Goal: Information Seeking & Learning: Learn about a topic

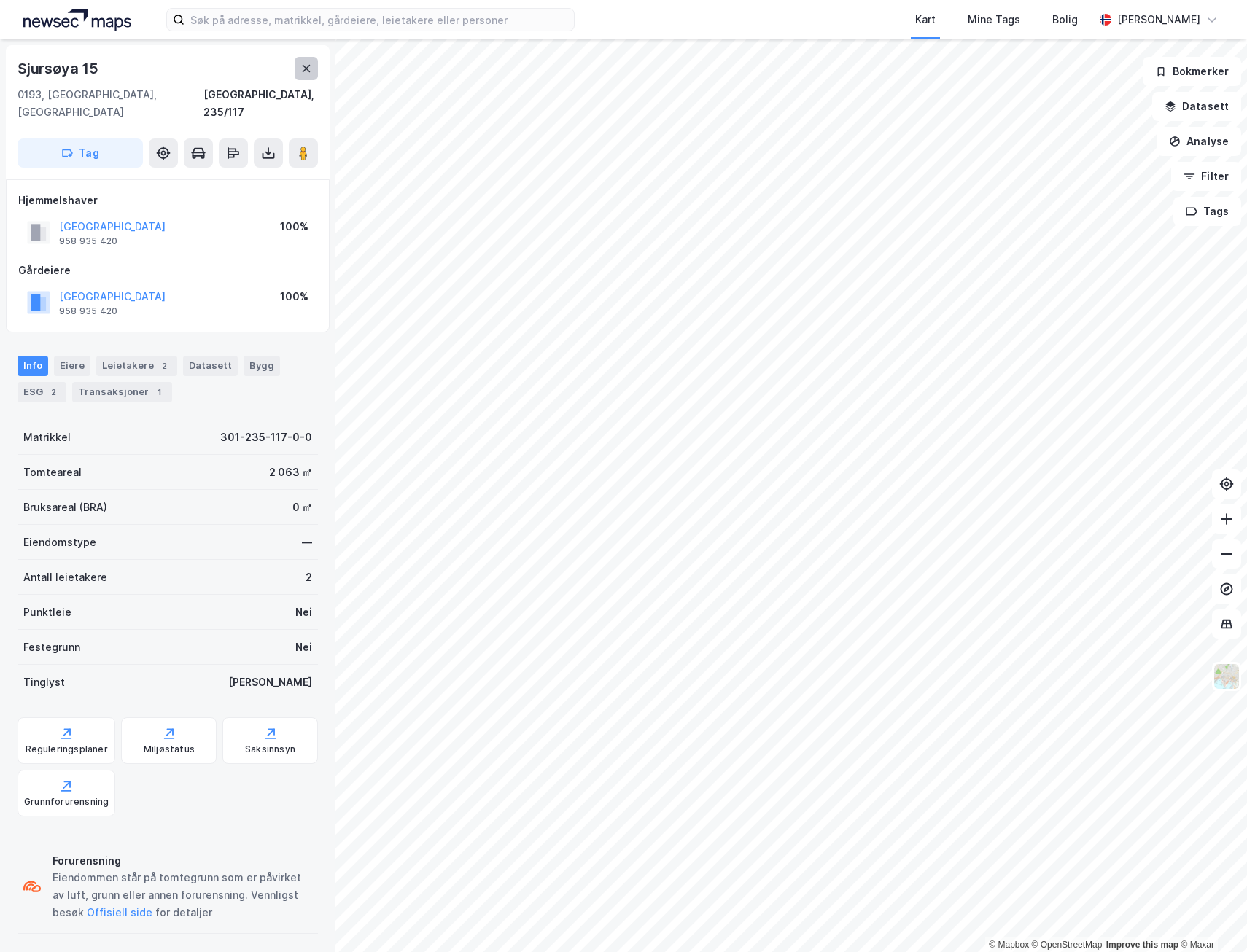
click at [305, 62] on button at bounding box center [306, 68] width 23 height 23
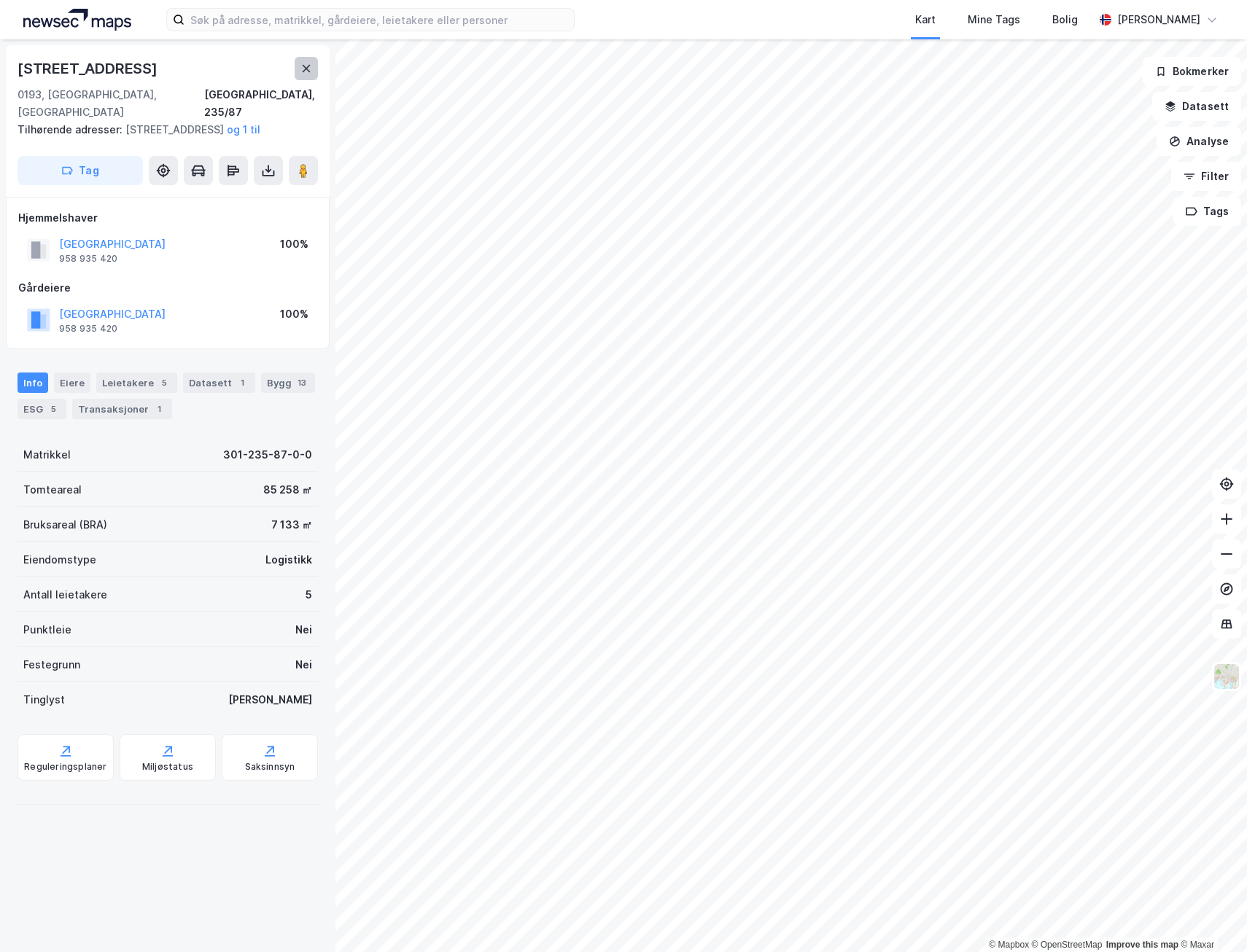
click at [314, 71] on button at bounding box center [306, 68] width 23 height 23
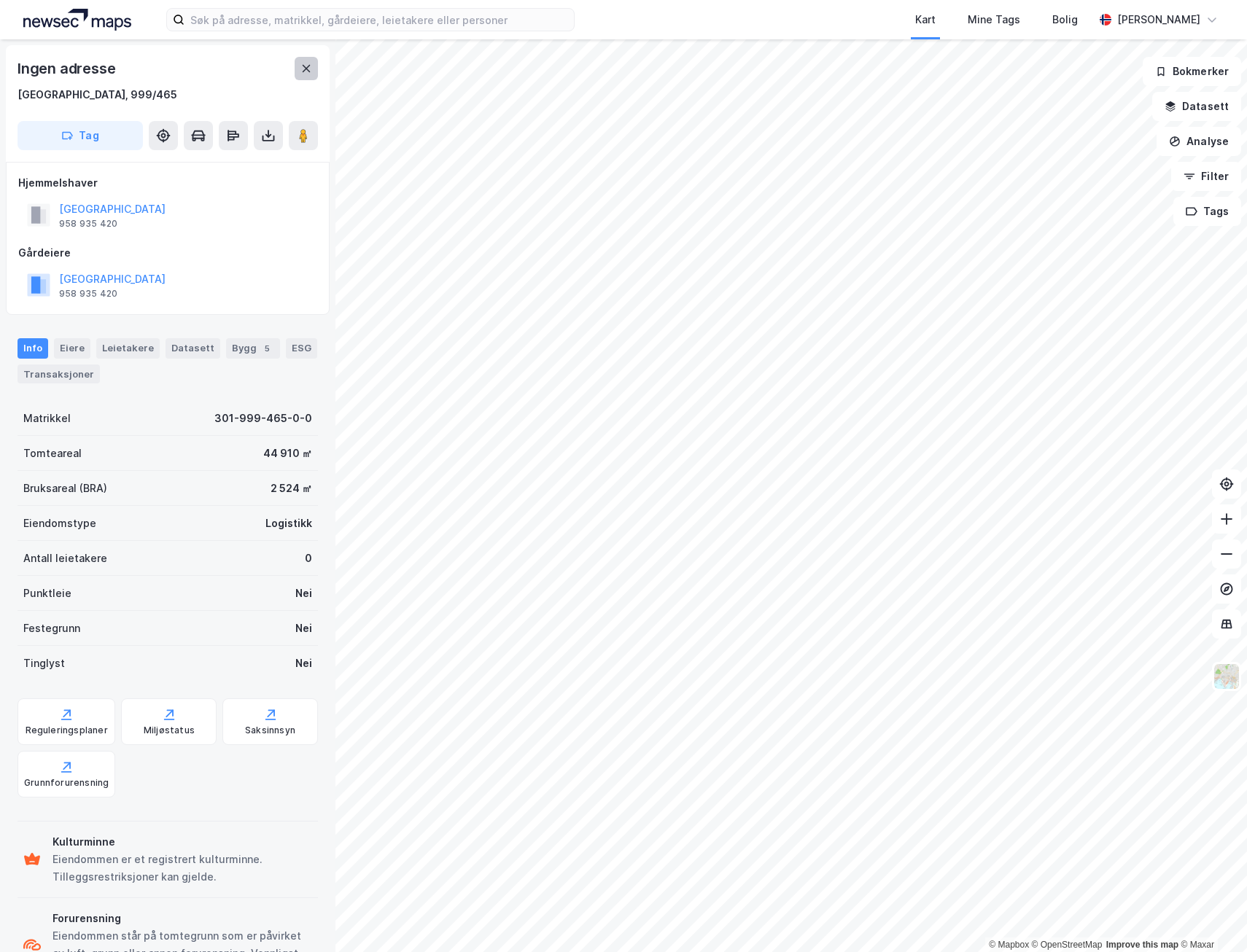
click at [295, 72] on button at bounding box center [306, 68] width 23 height 23
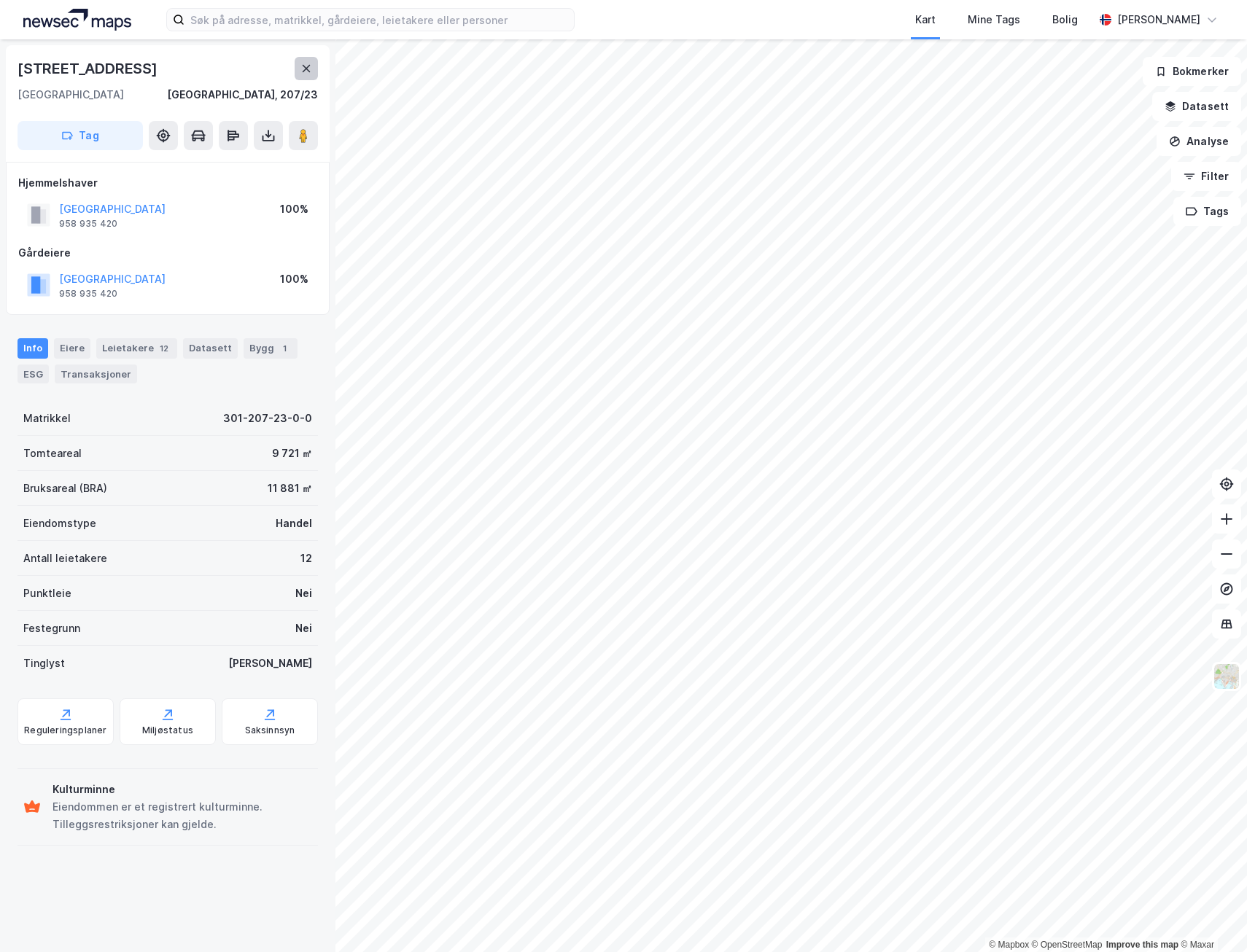
click at [317, 71] on button at bounding box center [306, 68] width 23 height 23
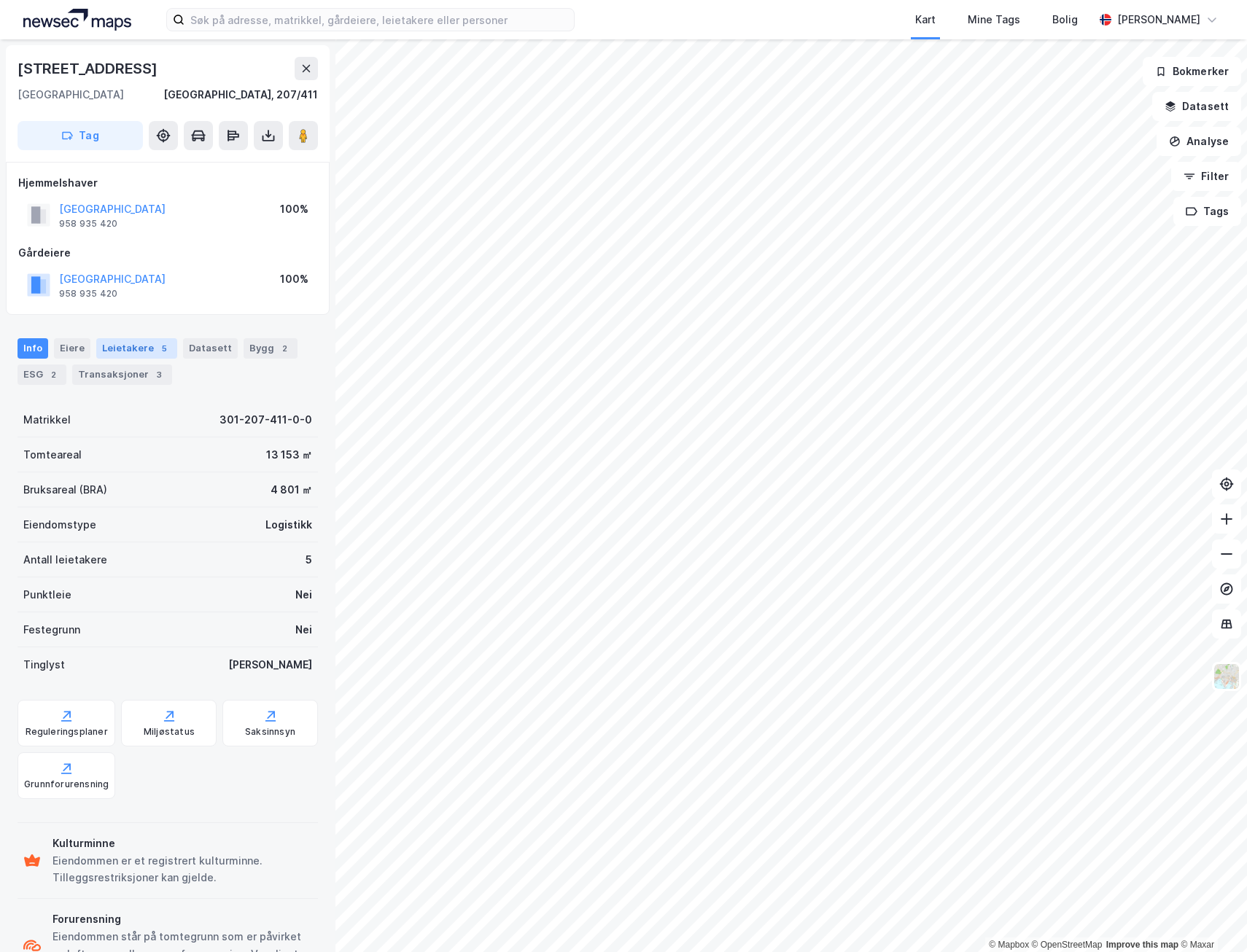
click at [164, 357] on div "Leietakere 5" at bounding box center [136, 349] width 81 height 21
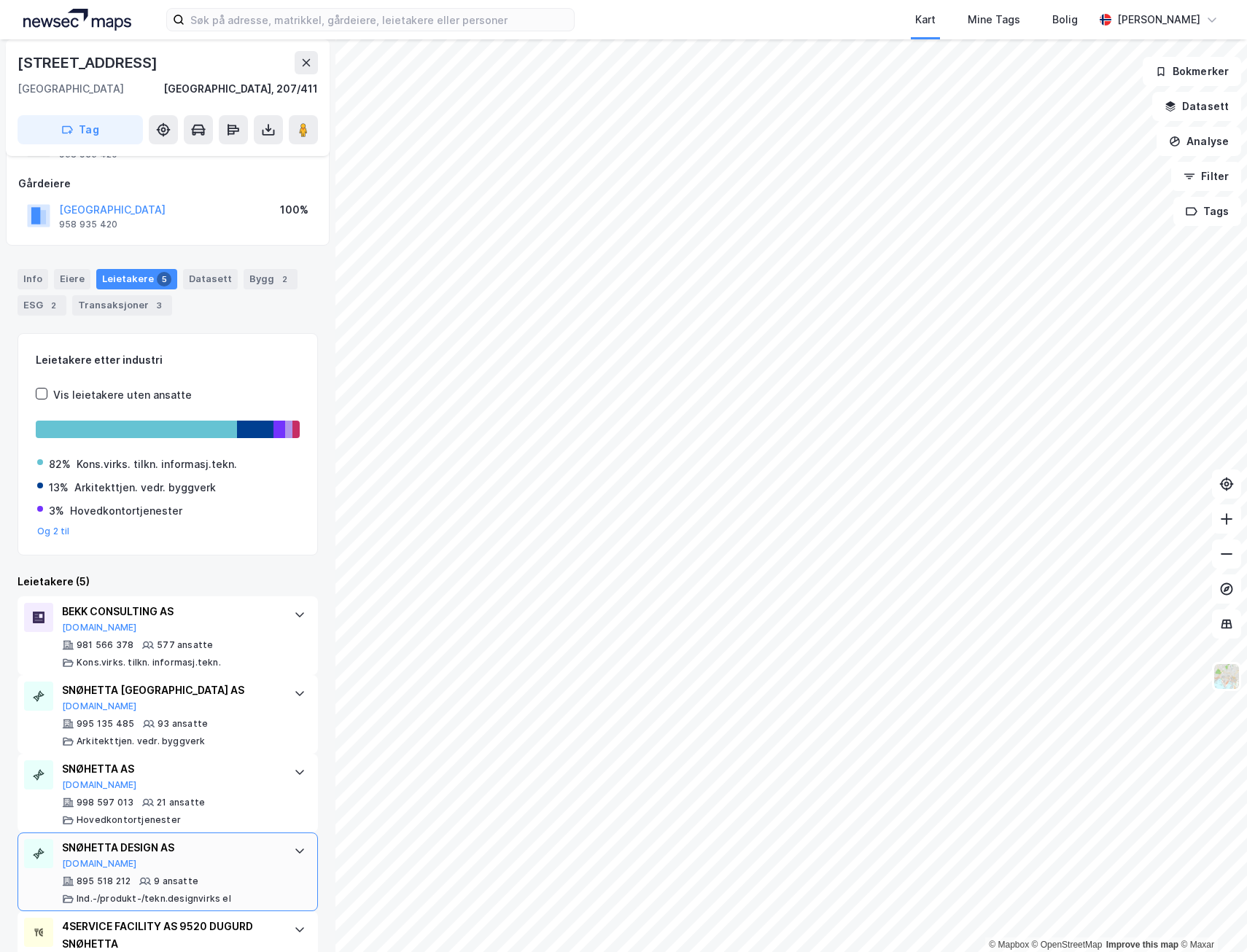
scroll to position [142, 0]
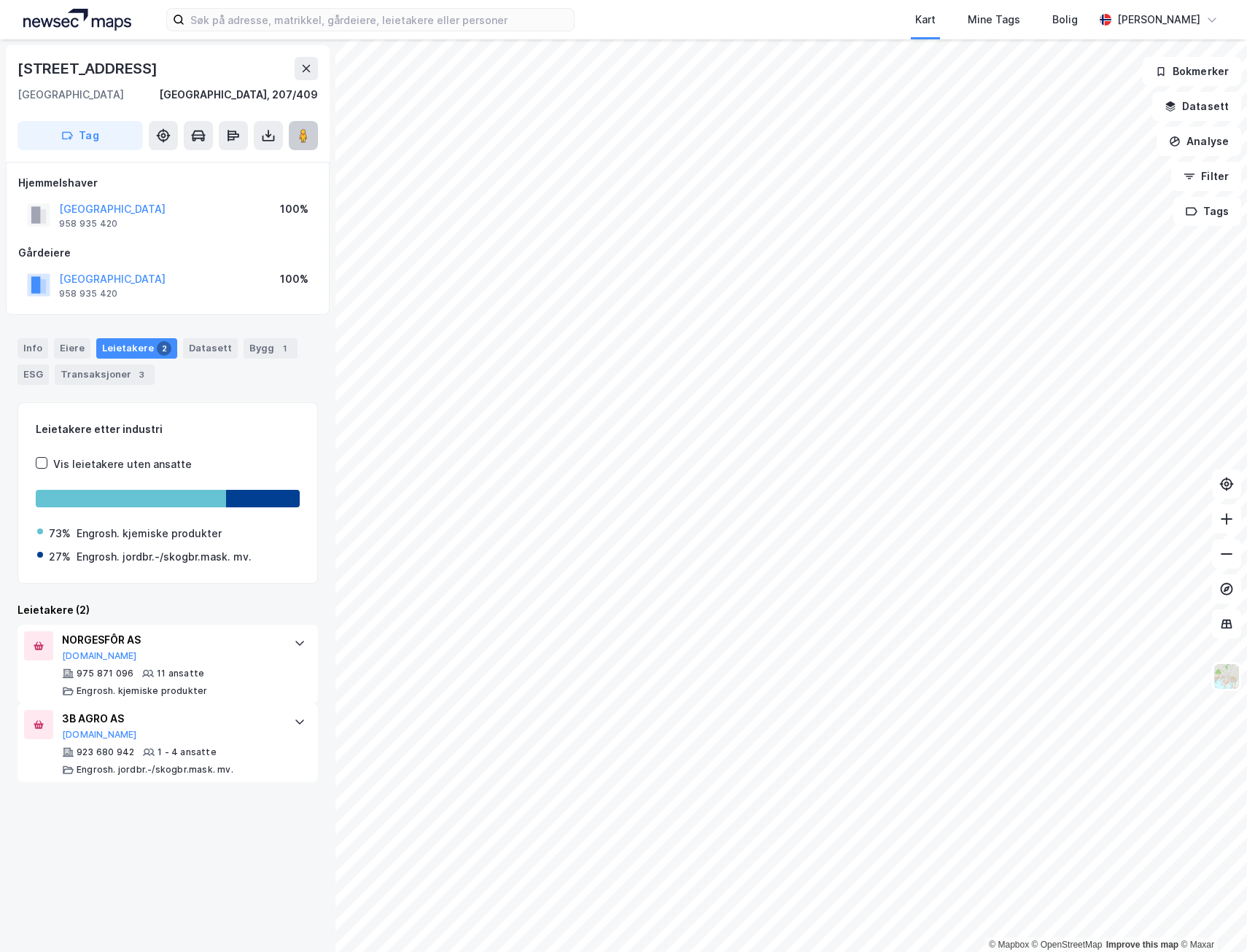
click at [309, 133] on icon at bounding box center [303, 135] width 15 height 15
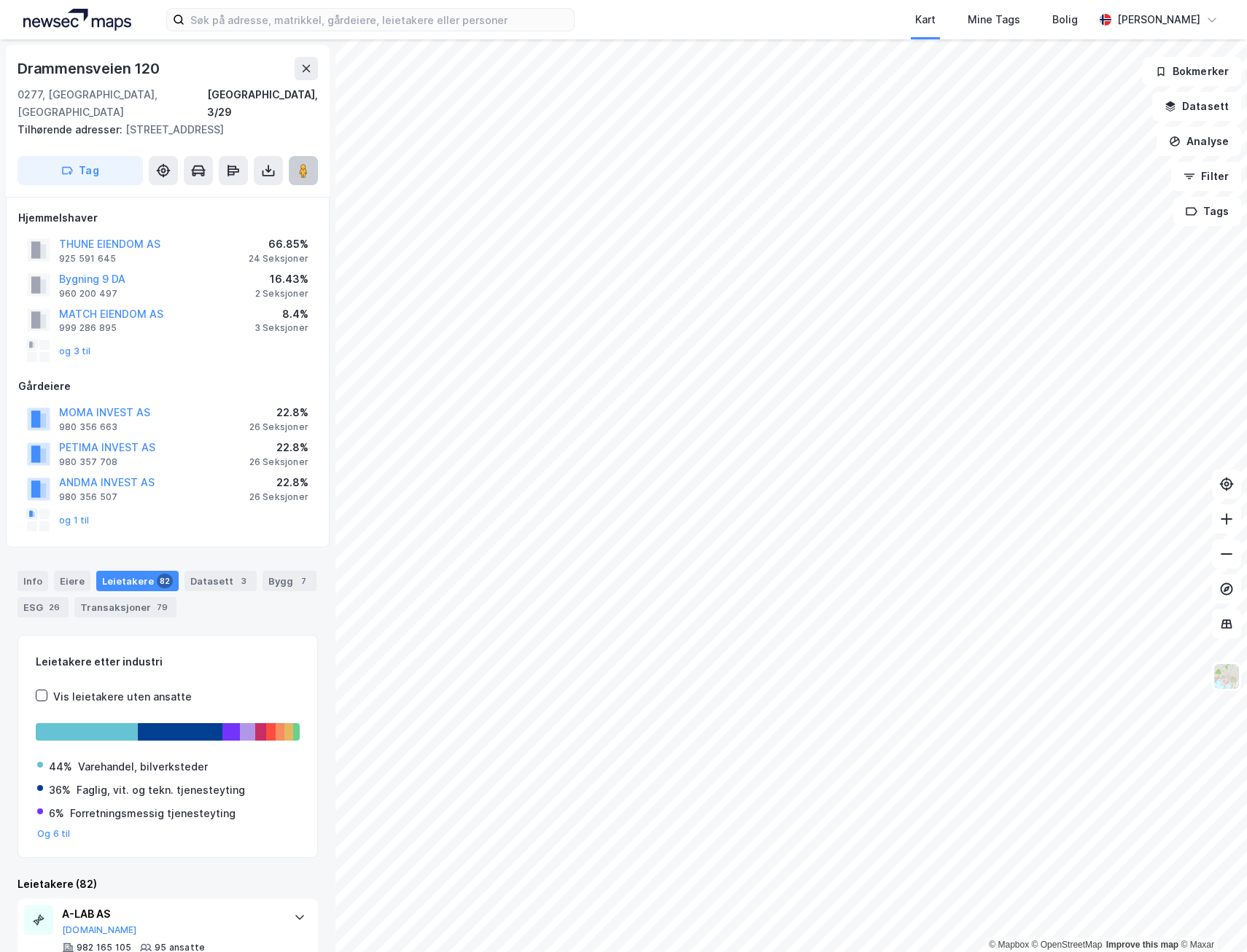
click at [308, 163] on image at bounding box center [304, 170] width 9 height 15
drag, startPoint x: 172, startPoint y: 226, endPoint x: 46, endPoint y: 219, distance: 126.2
click at [46, 232] on div "THUNE EIENDOM AS 925 591 645 66.85% 24 Seksjoner" at bounding box center [167, 250] width 299 height 35
copy button "THUNE EIENDOM AS"
click at [0, 0] on button "MATCH EIENDOM AS" at bounding box center [0, 0] width 0 height 0
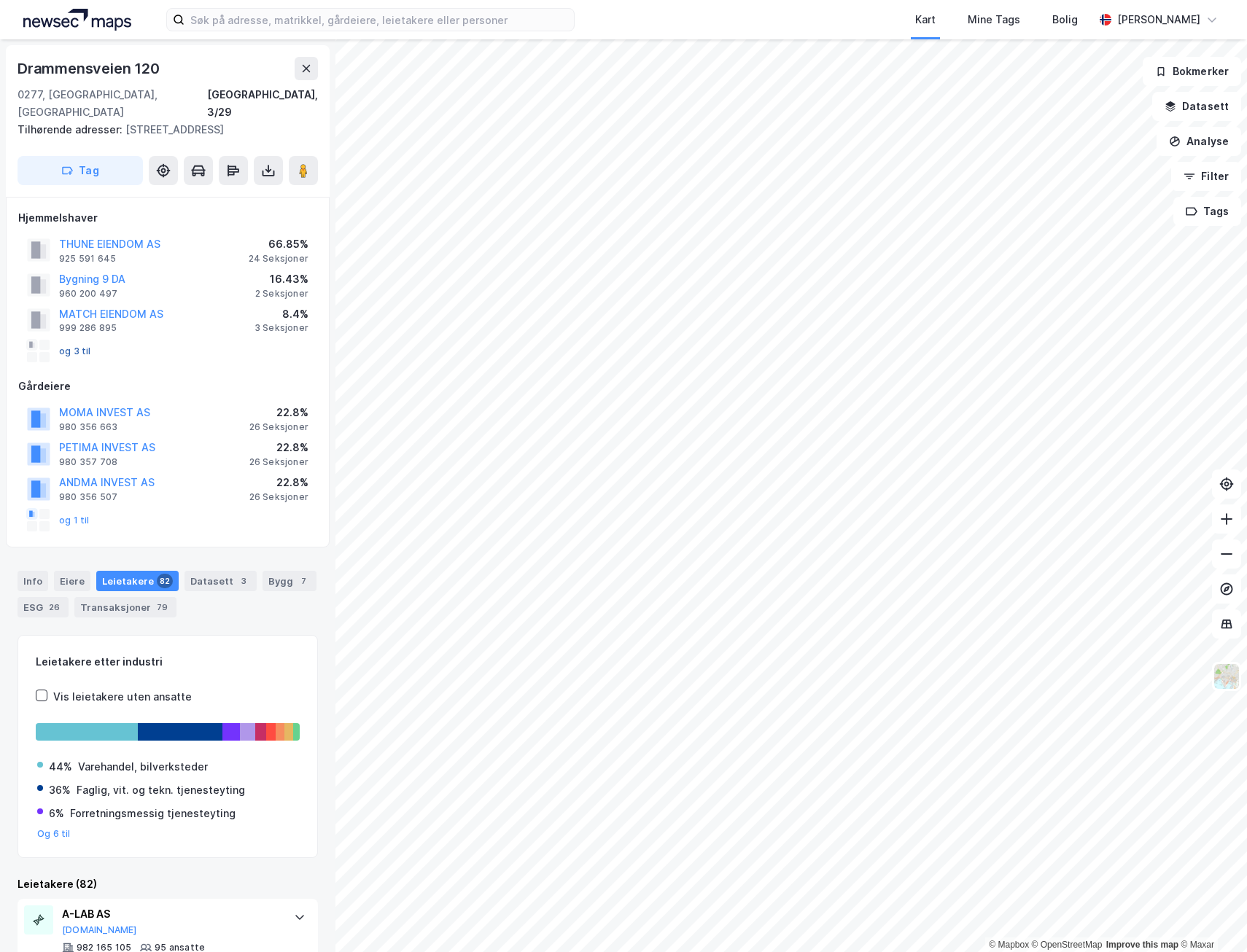
click at [0, 0] on button "og 3 til" at bounding box center [0, 0] width 0 height 0
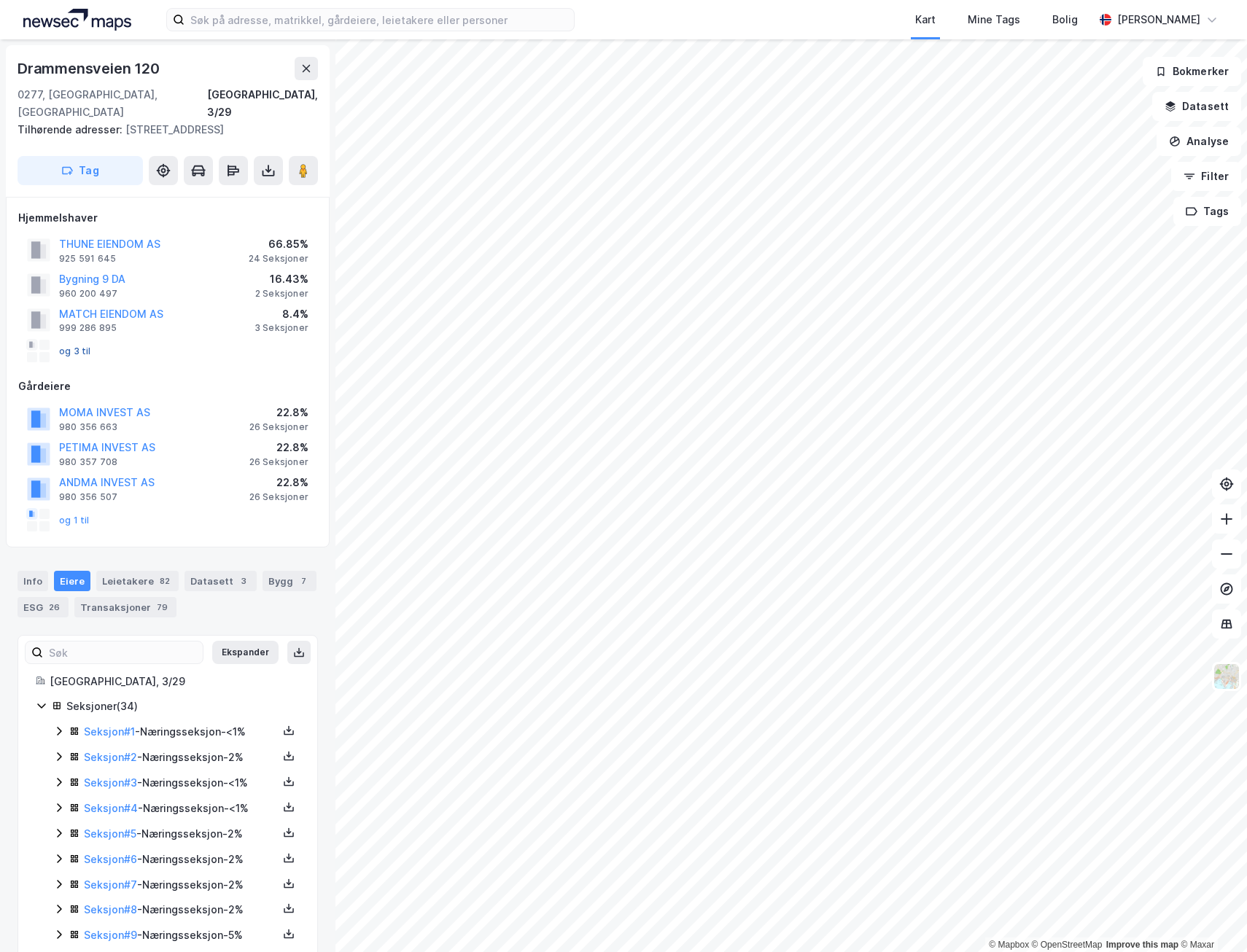
scroll to position [352, 0]
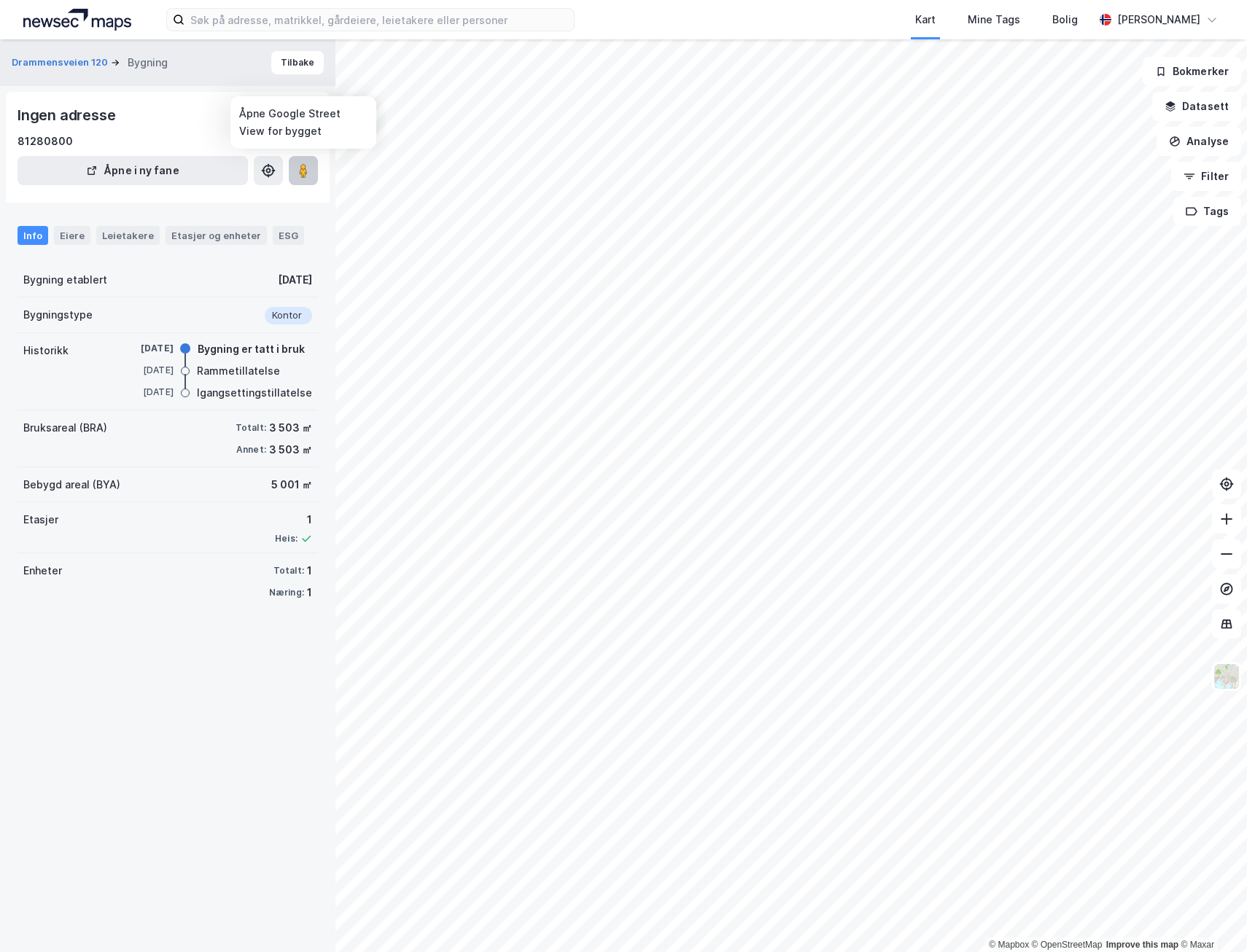
click at [301, 166] on image at bounding box center [304, 170] width 9 height 15
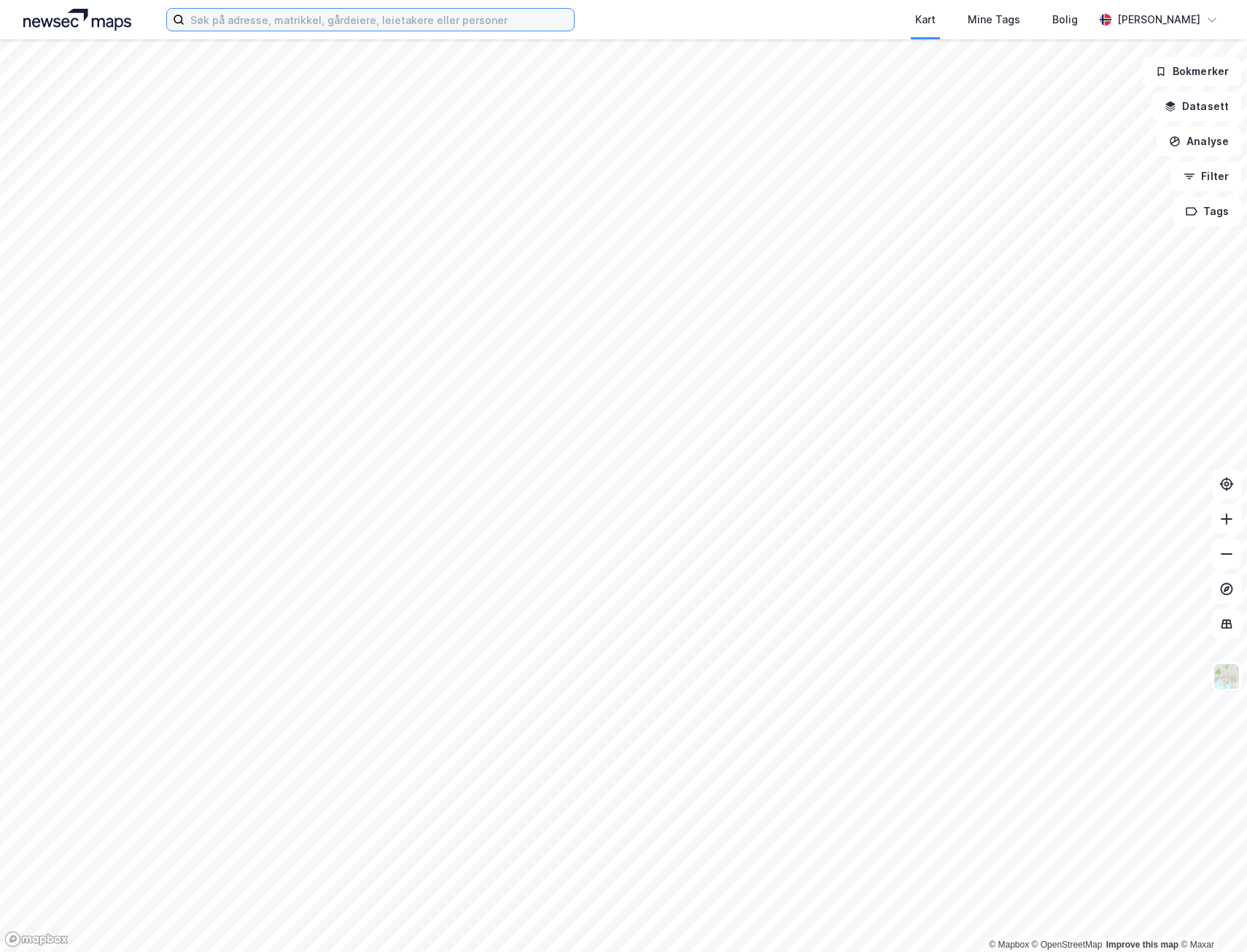
click at [199, 19] on input at bounding box center [379, 19] width 389 height 22
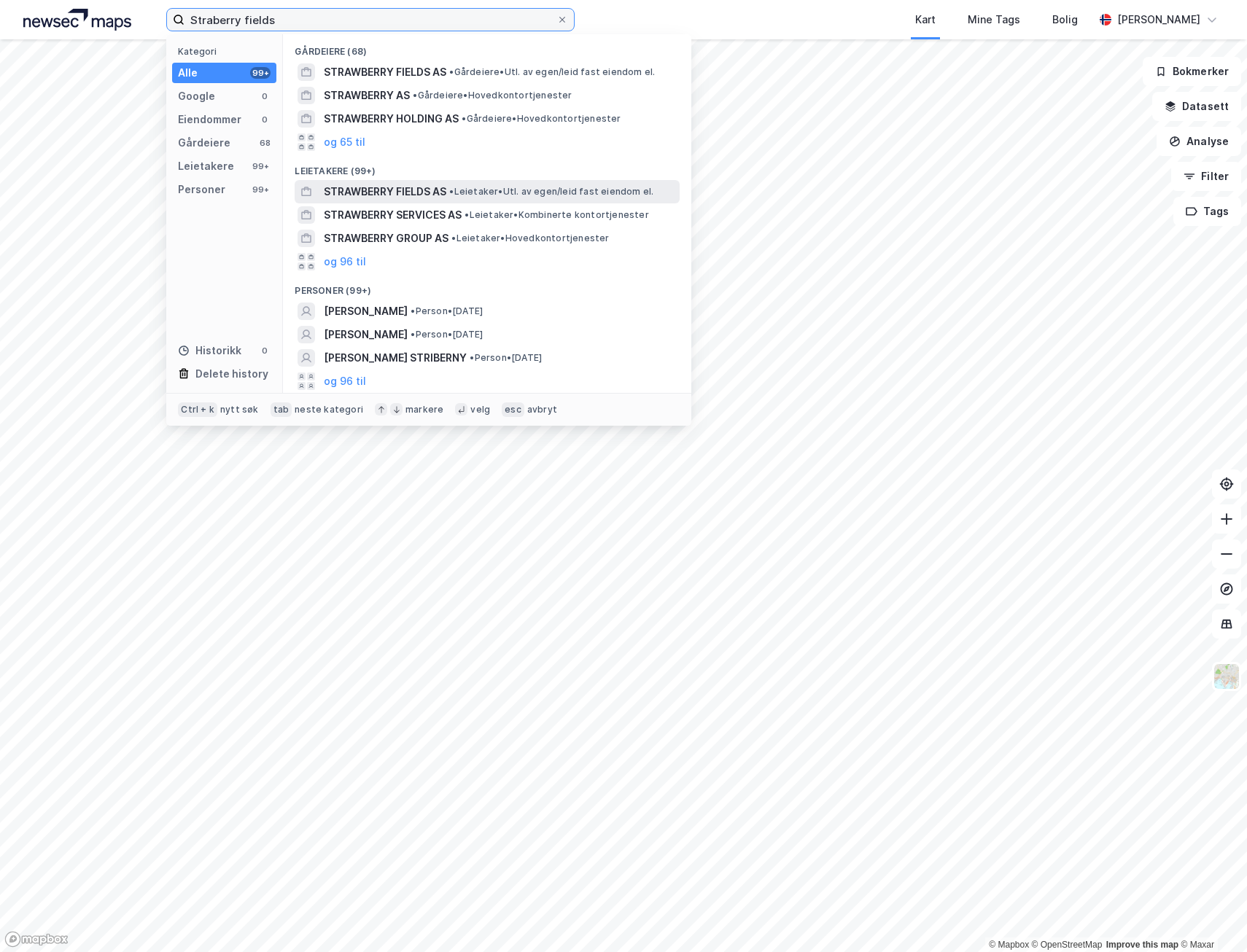
type input "Straberry fields"
click at [428, 190] on span "STRAWBERRY FIELDS AS" at bounding box center [384, 192] width 122 height 17
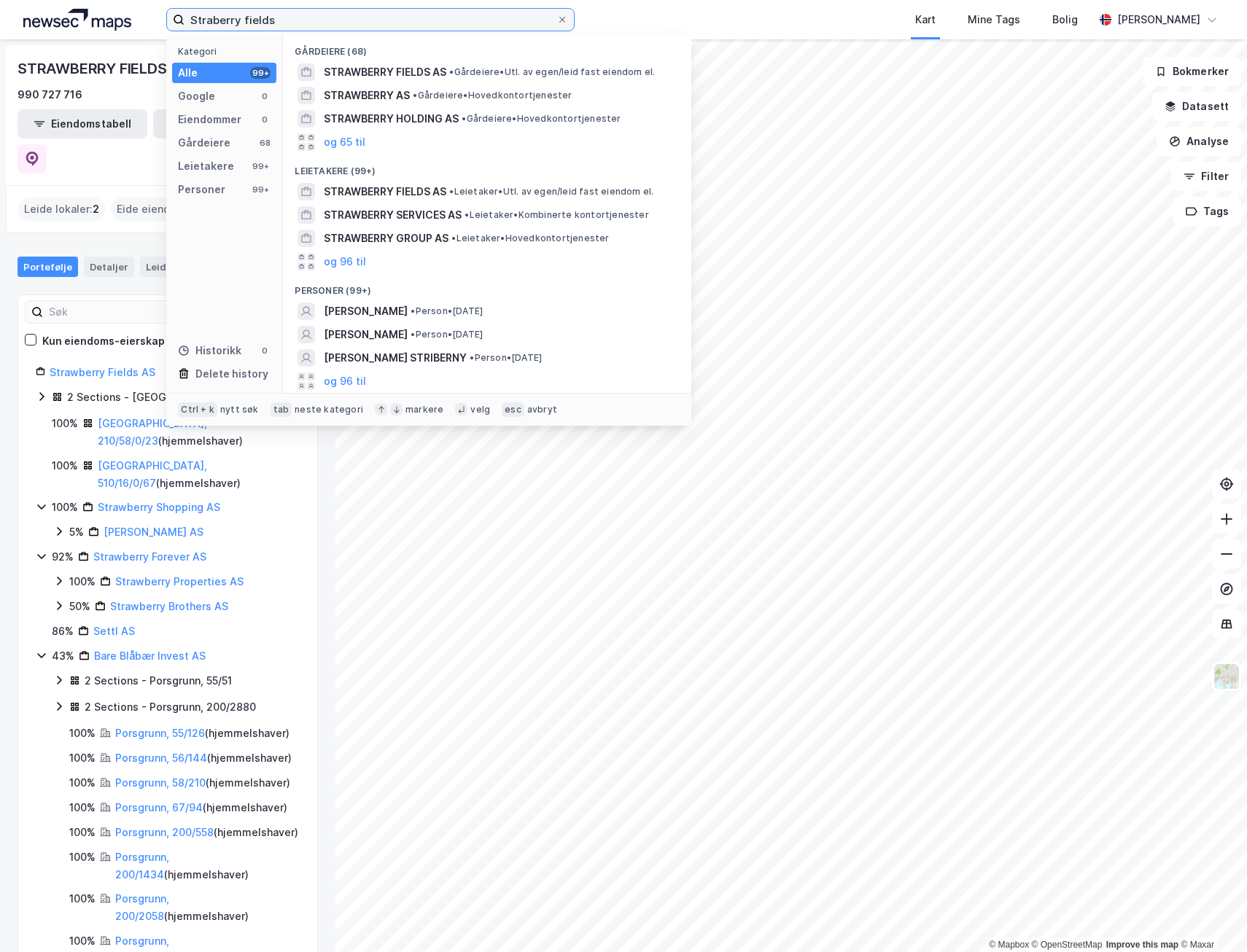
click at [294, 17] on input "Straberry fields" at bounding box center [370, 19] width 372 height 22
click at [371, 73] on span "STRAWBERRY FIELDS AS" at bounding box center [384, 72] width 122 height 17
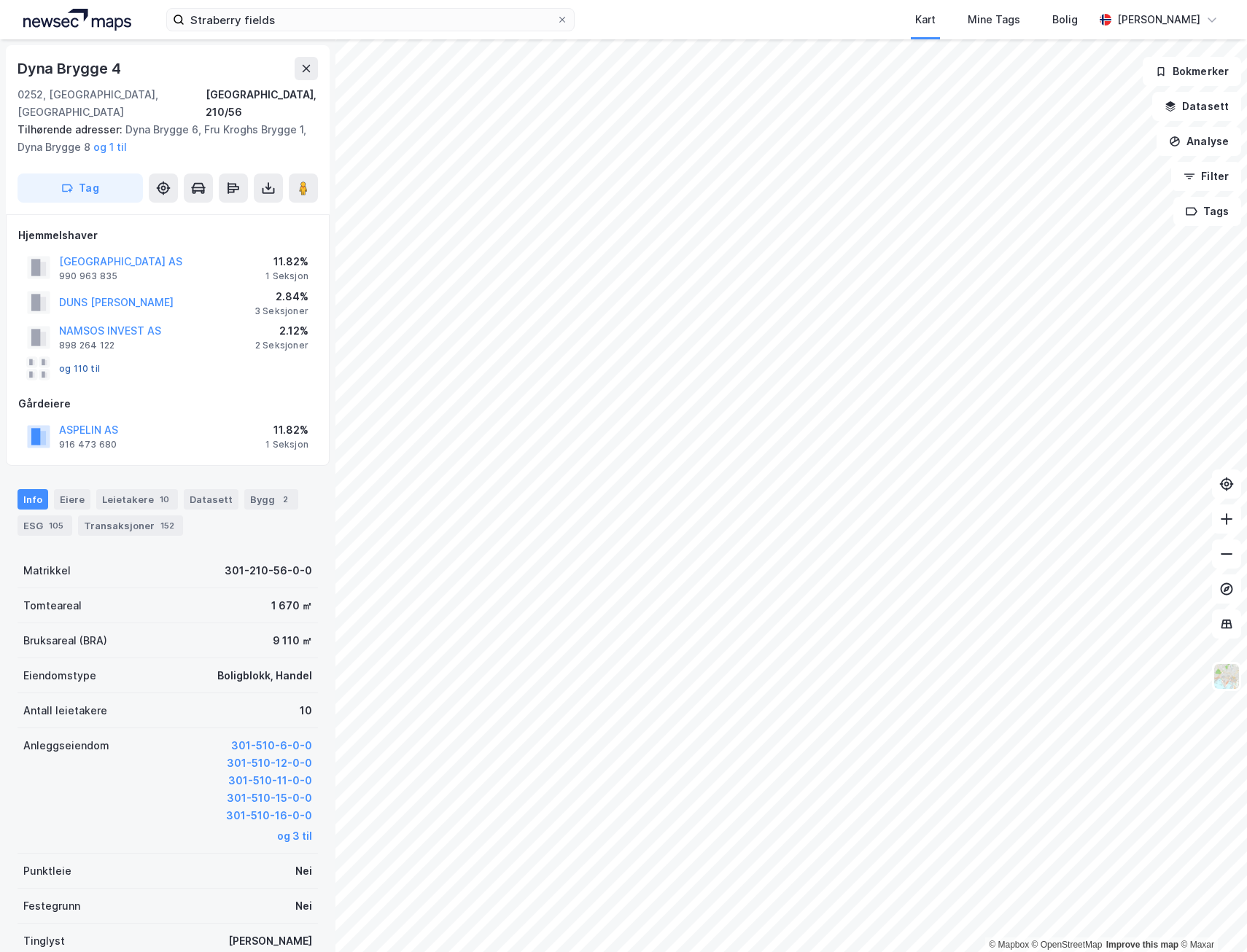
click at [0, 0] on button "og 110 til" at bounding box center [0, 0] width 0 height 0
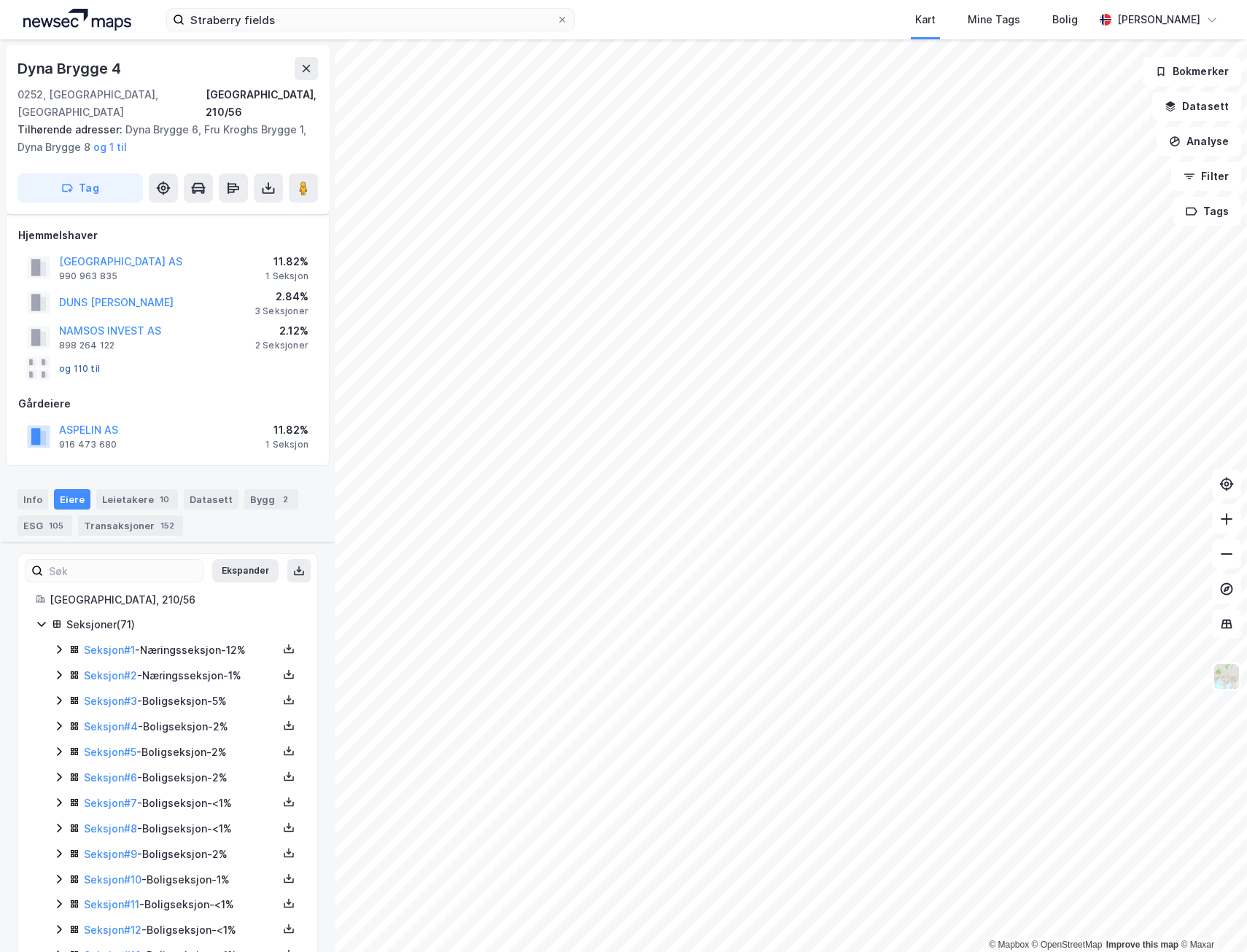
scroll to position [271, 0]
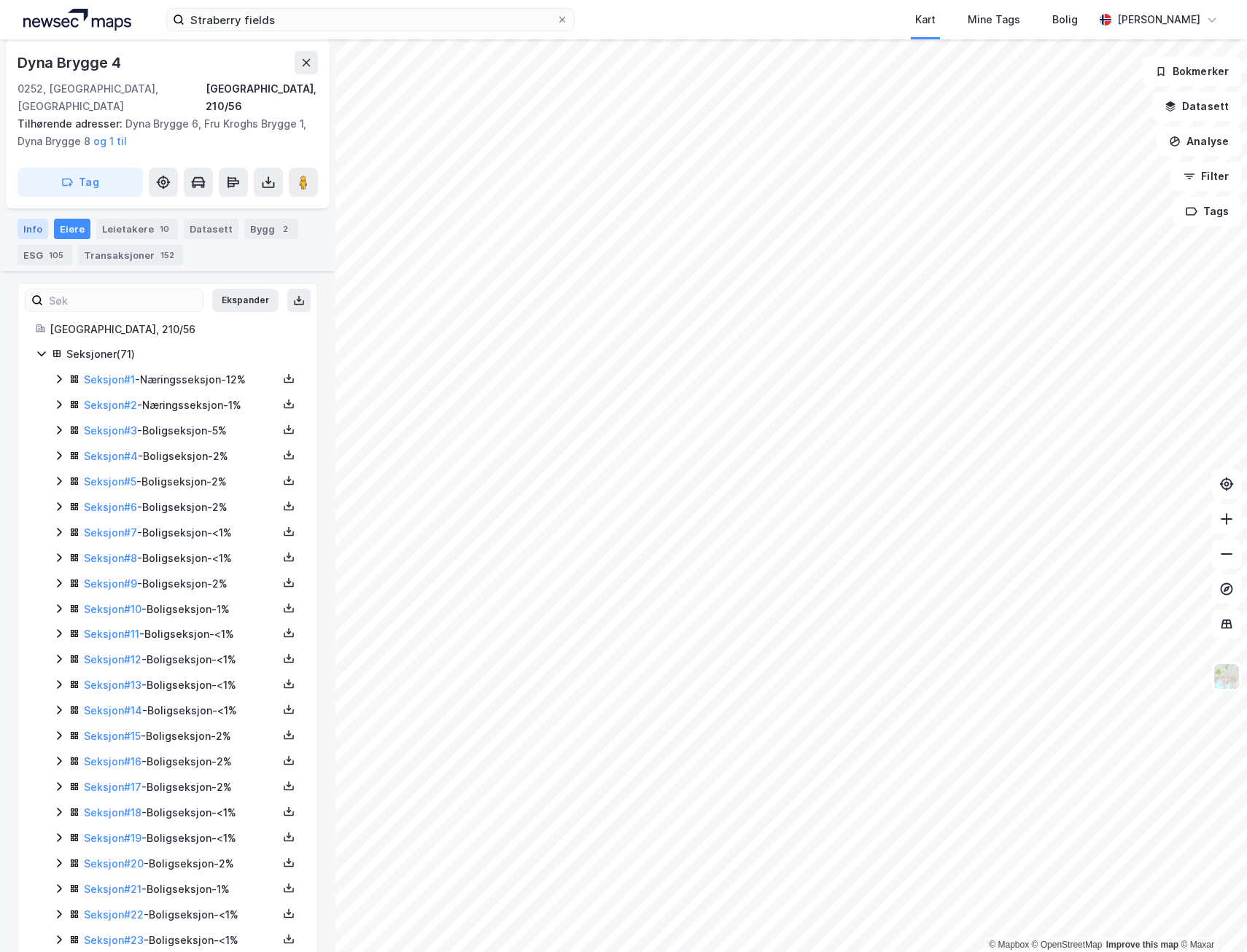
click at [39, 221] on div "Info" at bounding box center [32, 229] width 30 height 21
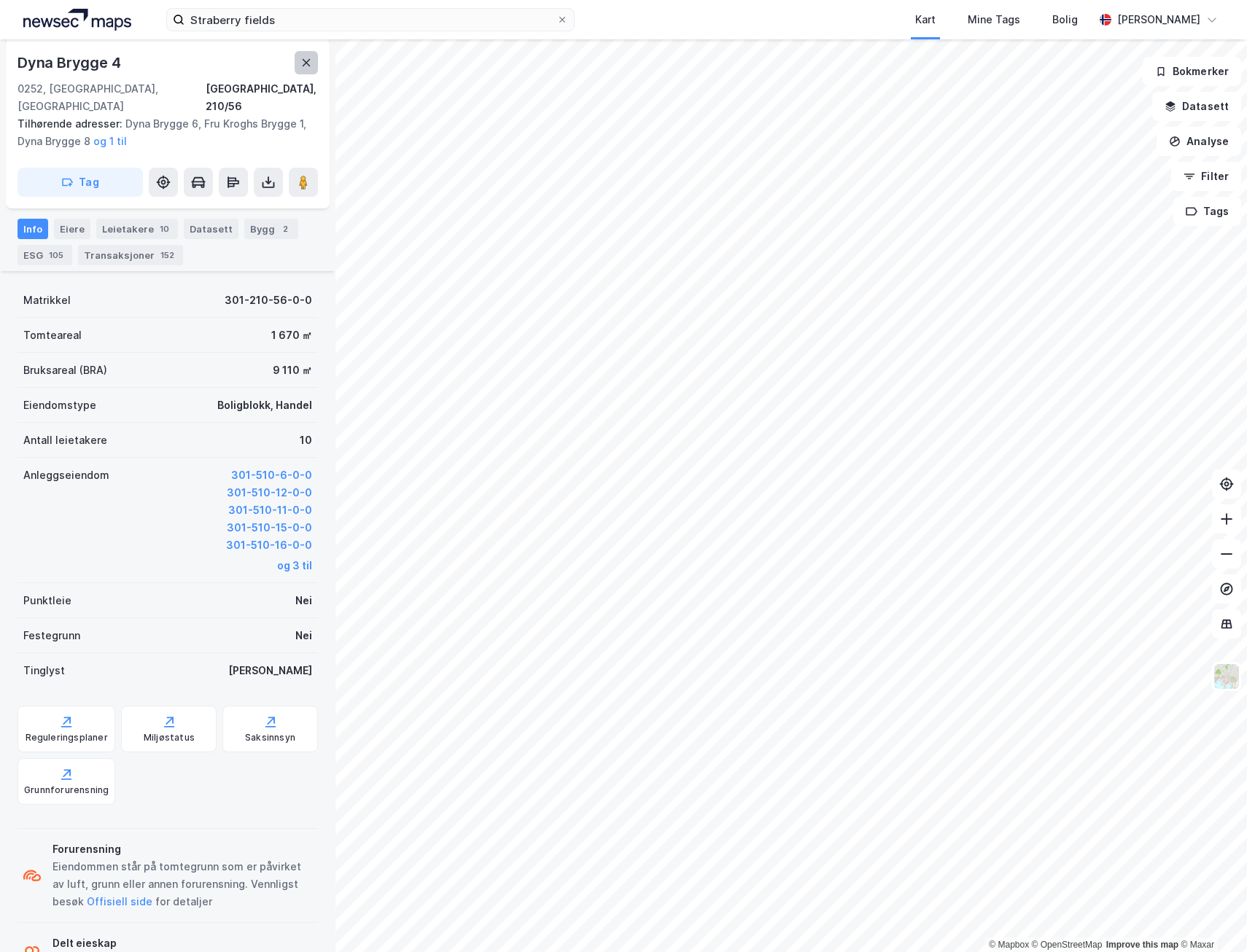
click at [313, 62] on button at bounding box center [306, 62] width 23 height 23
